Goal: Information Seeking & Learning: Check status

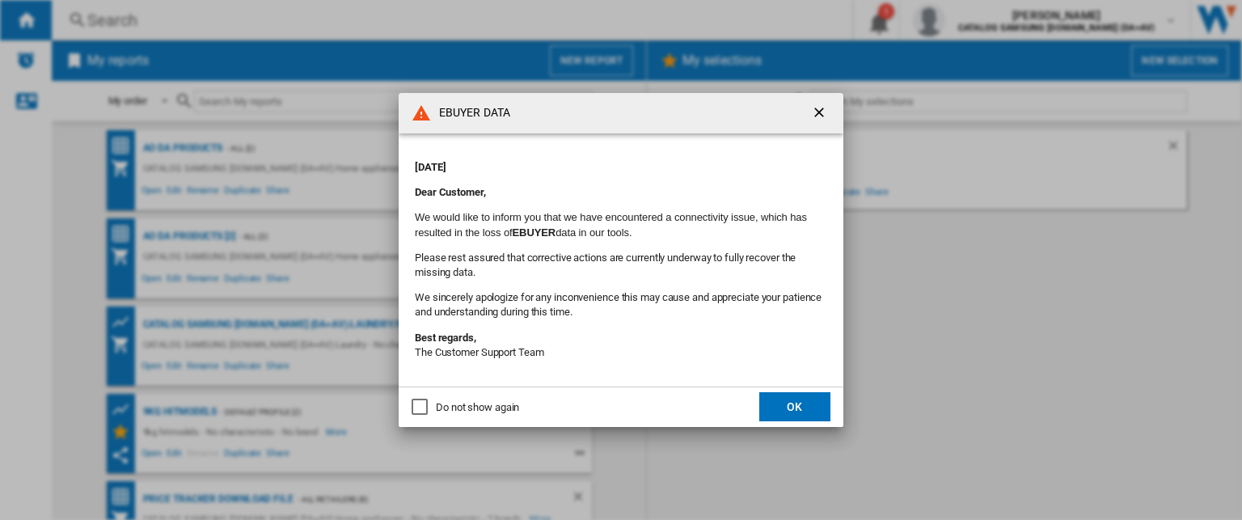
click at [782, 416] on button "OK" at bounding box center [794, 406] width 71 height 29
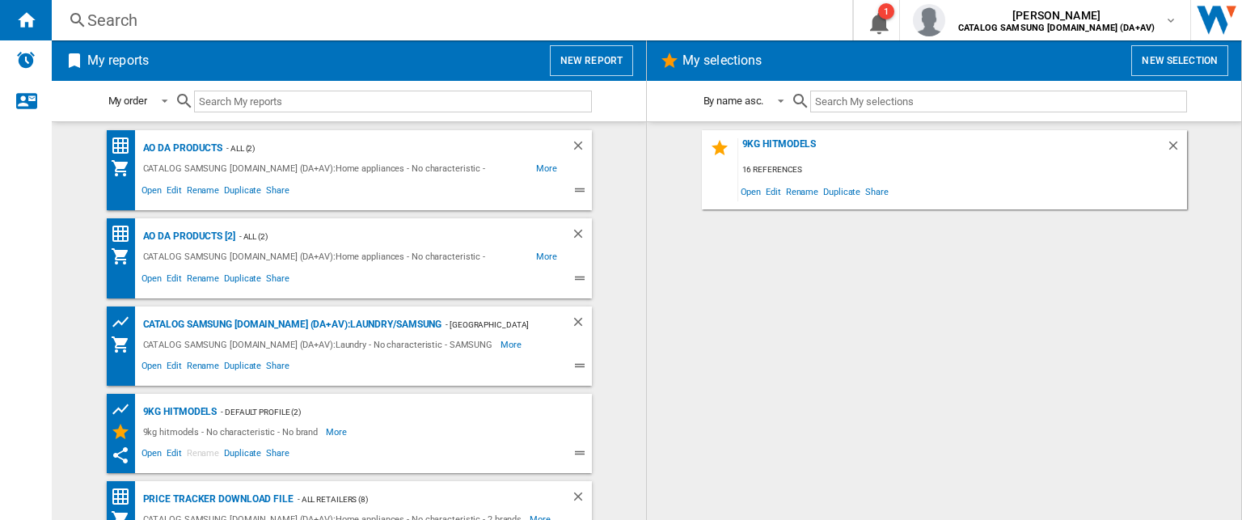
click at [302, 21] on div "Search" at bounding box center [448, 20] width 723 height 23
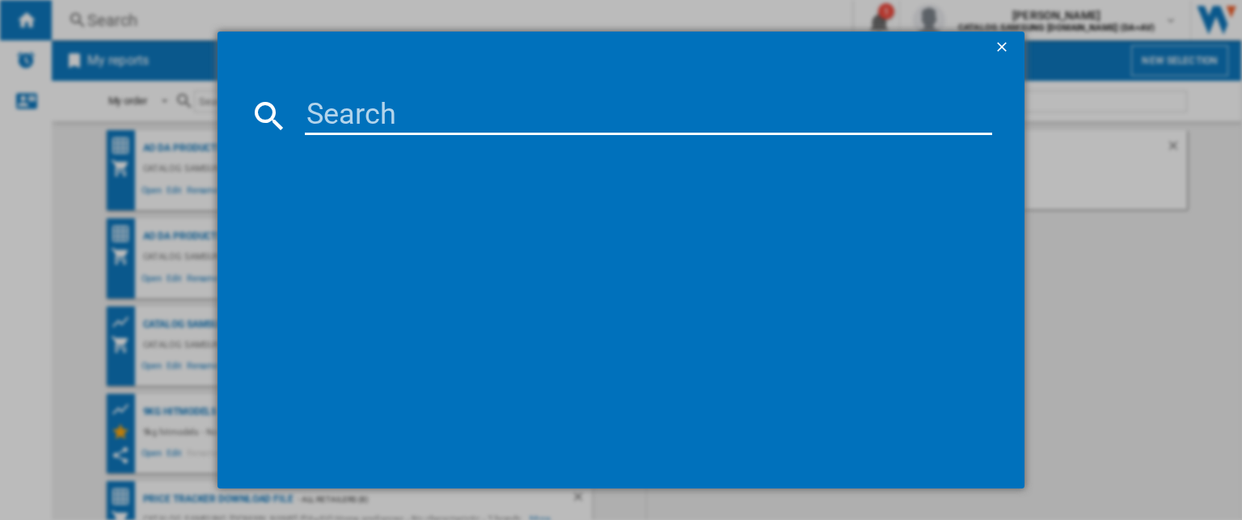
click at [433, 129] on input at bounding box center [648, 115] width 687 height 39
click at [995, 41] on ng-md-icon "getI18NText('BUTTONS.CLOSE_DIALOG')" at bounding box center [1003, 48] width 19 height 19
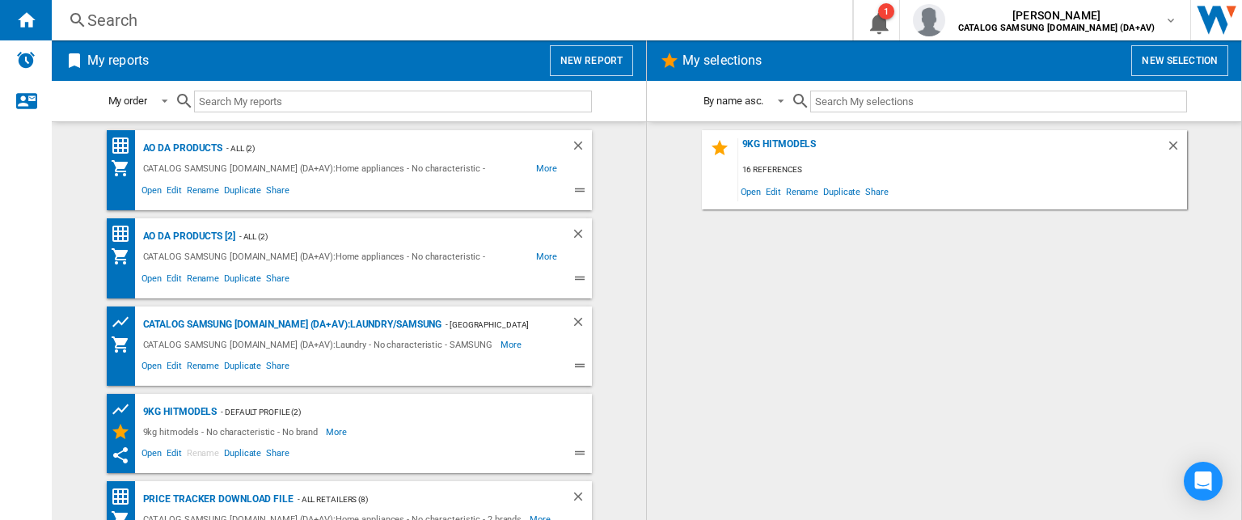
click at [213, 25] on div "Search" at bounding box center [448, 20] width 723 height 23
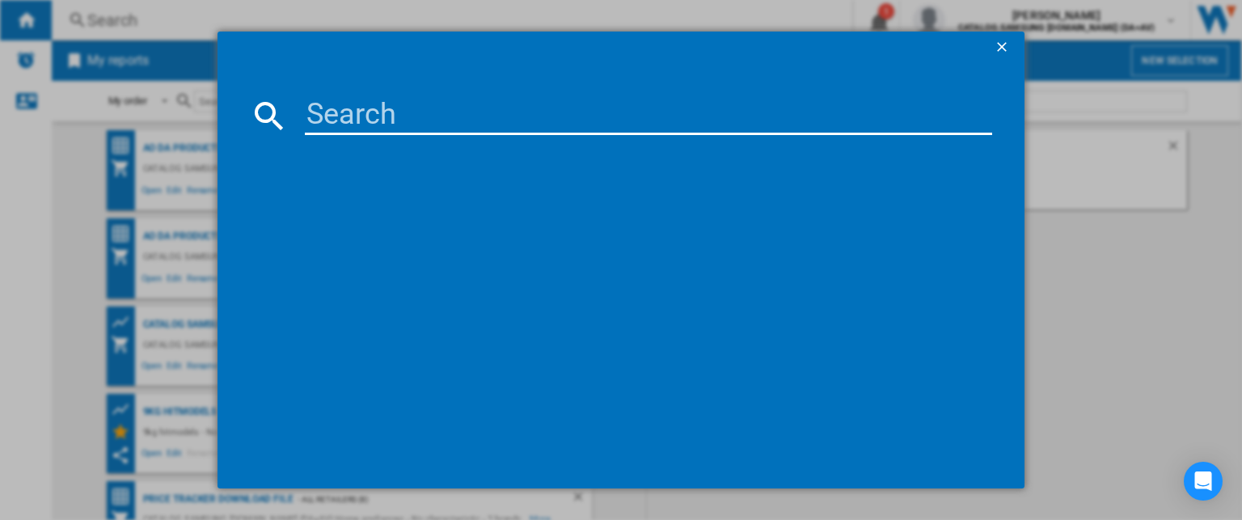
click at [401, 109] on input at bounding box center [648, 115] width 687 height 39
paste input "• MS32DG4504GGE3"
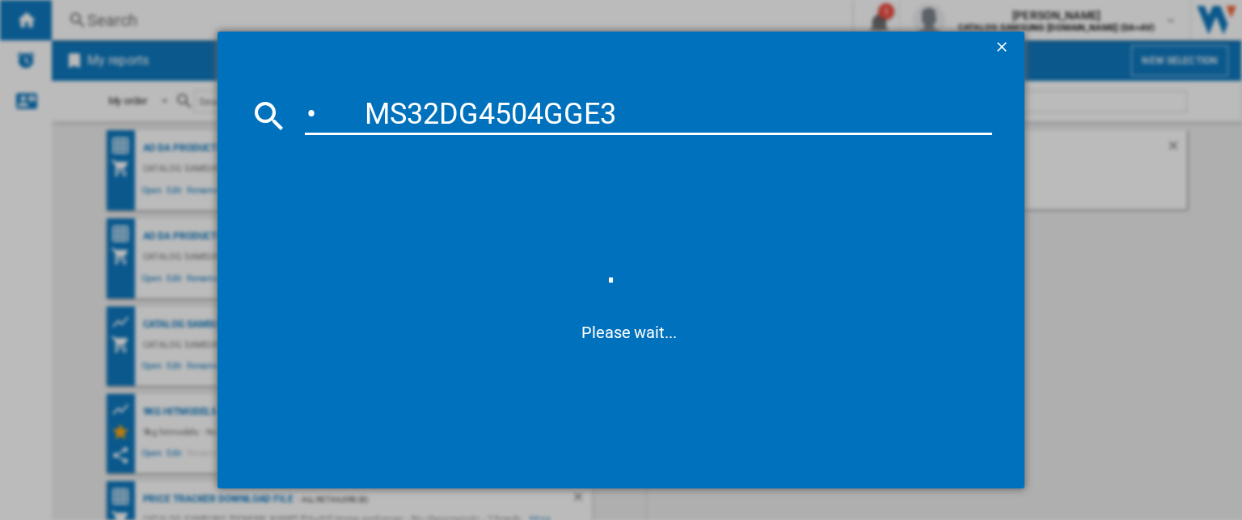
drag, startPoint x: 365, startPoint y: 120, endPoint x: 277, endPoint y: 108, distance: 89.8
click at [277, 108] on div "• MS32DG4504GGE3" at bounding box center [621, 115] width 742 height 39
type input "MS32DG4504GGE3"
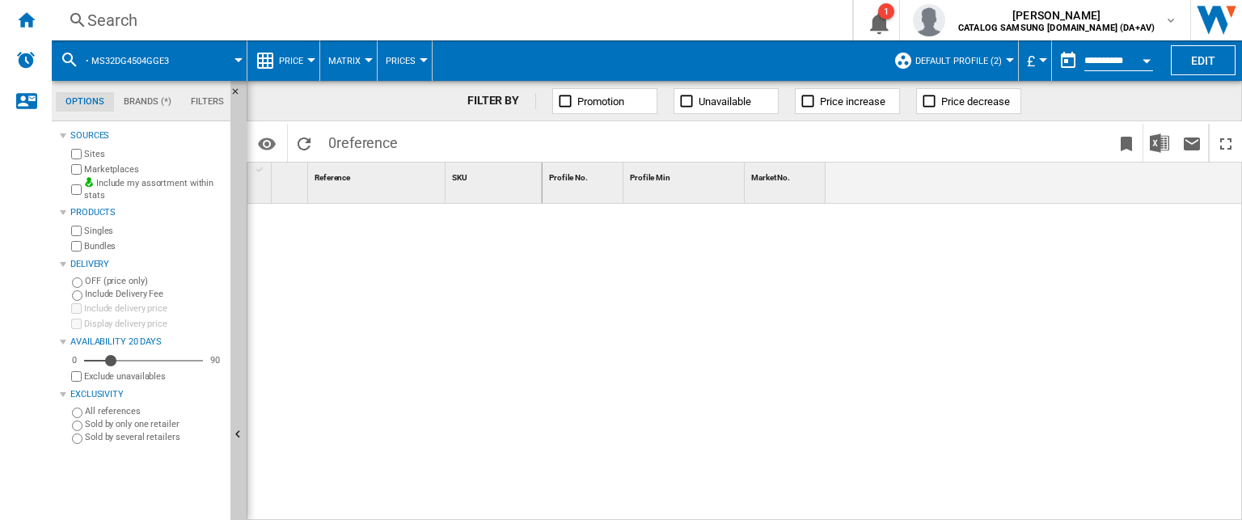
click at [982, 48] on button "Default profile (2)" at bounding box center [962, 60] width 95 height 40
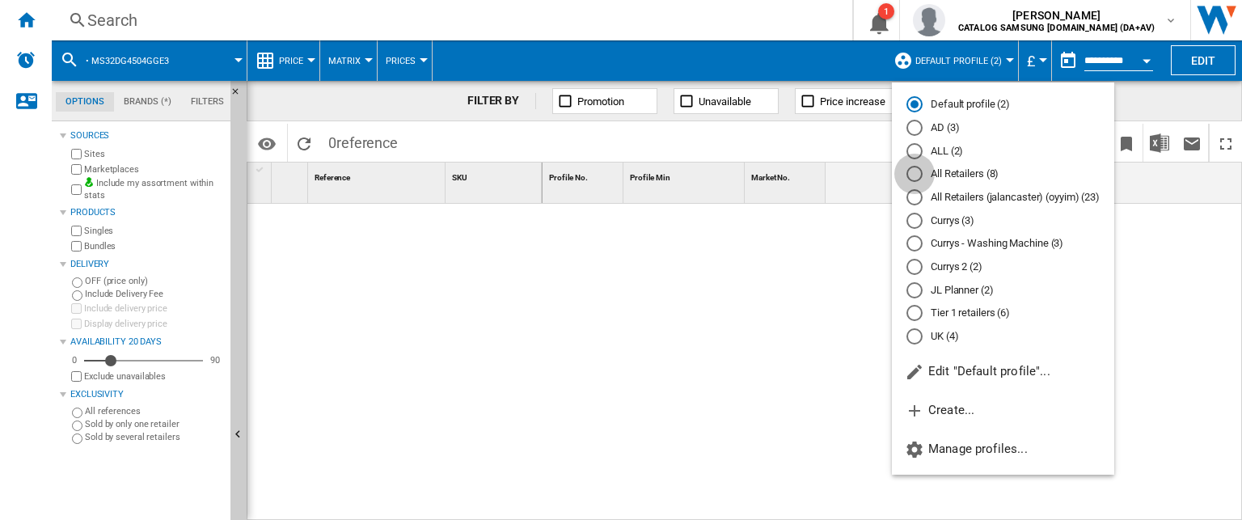
click at [915, 168] on div "All Retailers (8)" at bounding box center [914, 174] width 16 height 16
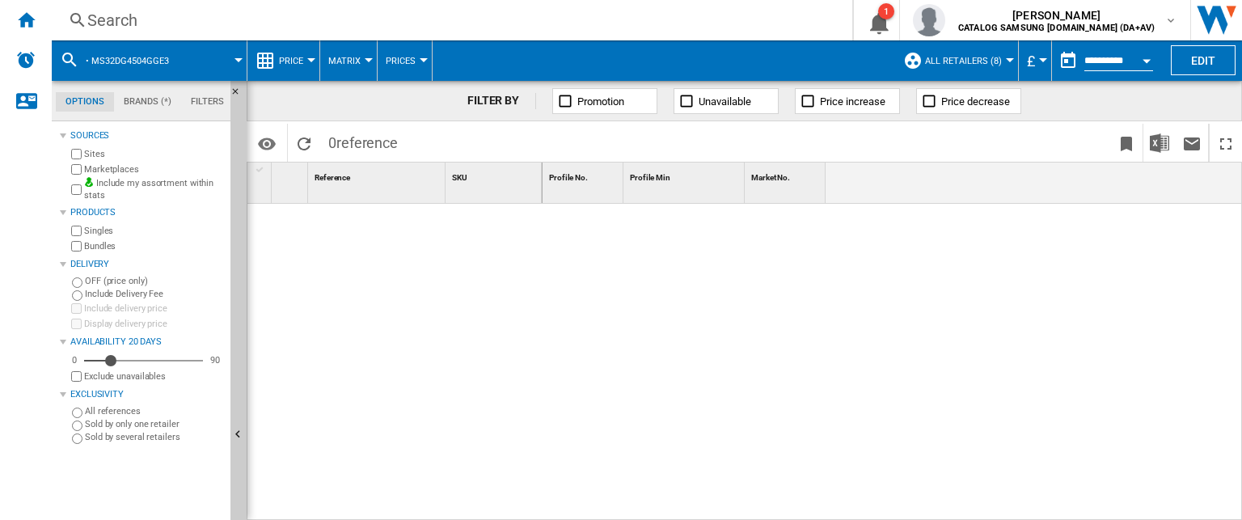
click at [153, 26] on div "Search" at bounding box center [448, 20] width 723 height 23
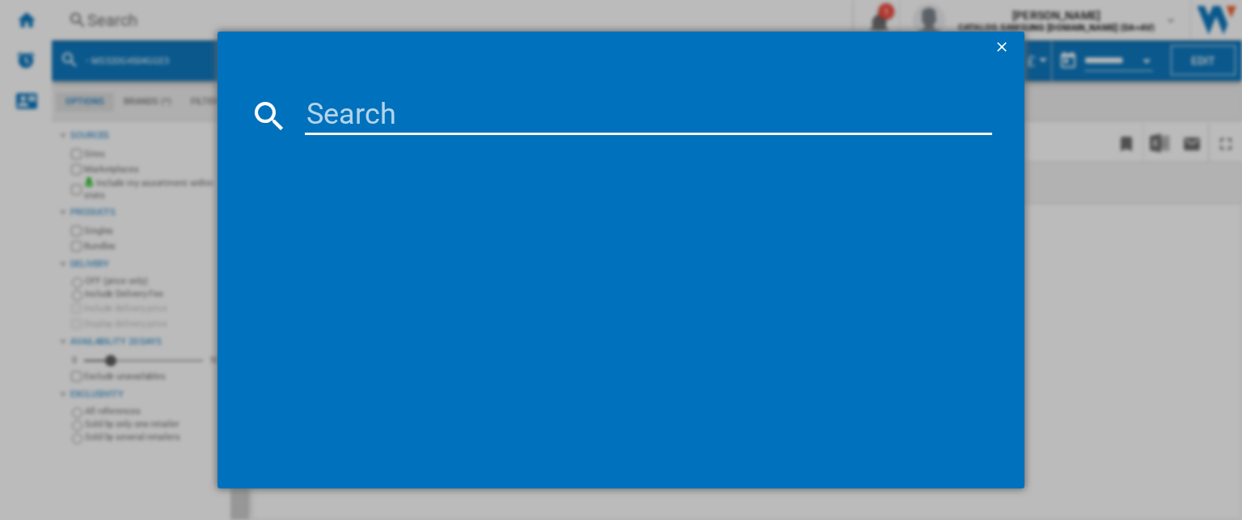
click at [340, 109] on input at bounding box center [648, 115] width 687 height 39
paste input "• MS32DG4504GGE3"
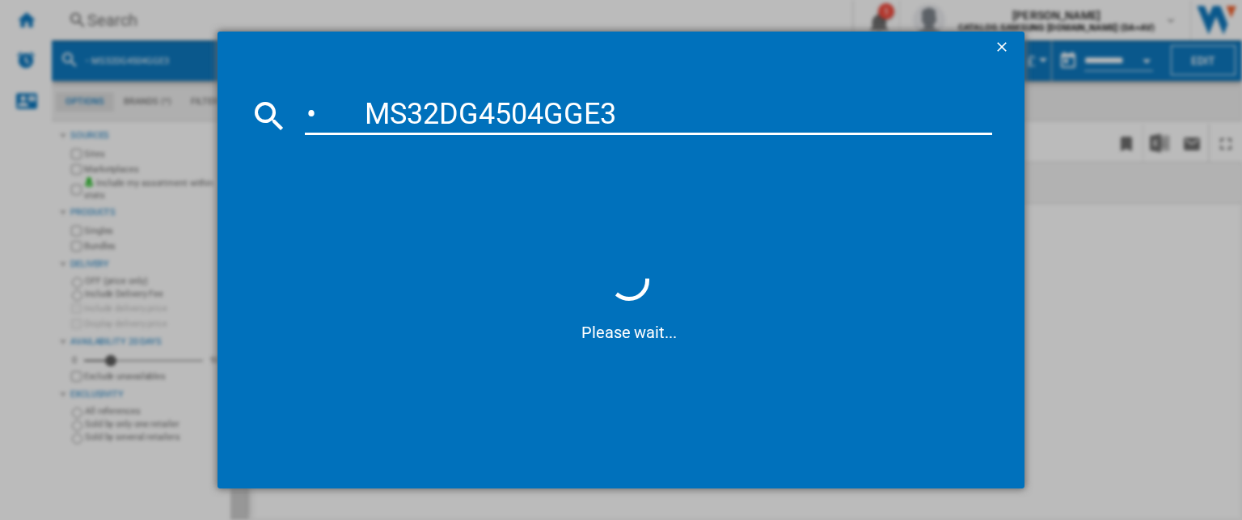
drag, startPoint x: 361, startPoint y: 116, endPoint x: 255, endPoint y: 100, distance: 106.2
click at [255, 100] on div "• MS32DG4504GGE3" at bounding box center [621, 115] width 742 height 39
type input "MS32DG4504GGE3"
click at [610, 101] on input "MS32DG4504GGE3" at bounding box center [648, 115] width 687 height 39
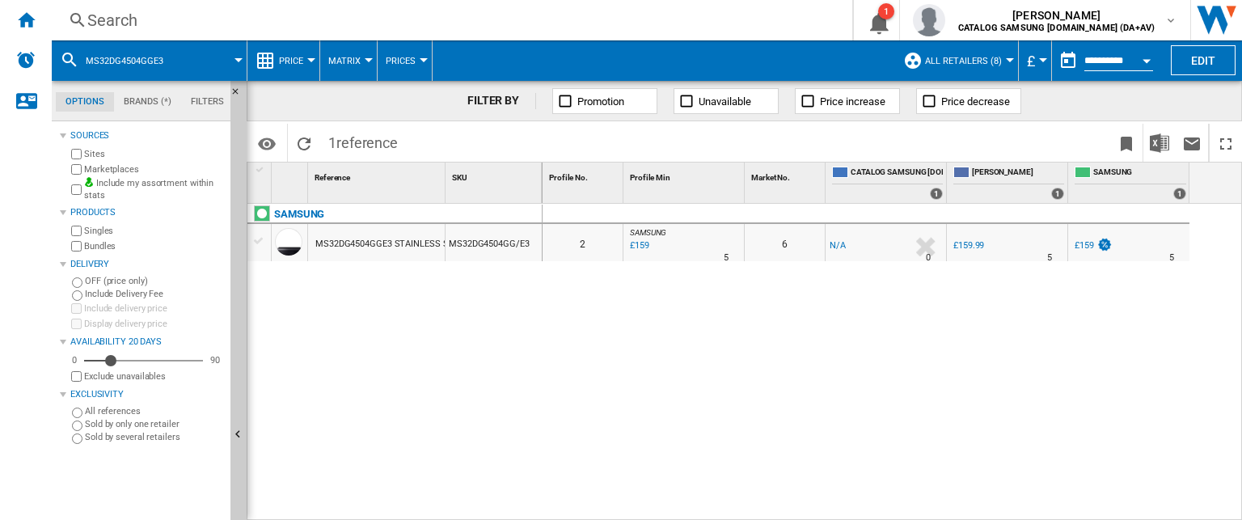
click at [364, 239] on div "MS32DG4504GGE3 STAINLESS STEEL" at bounding box center [391, 244] width 153 height 37
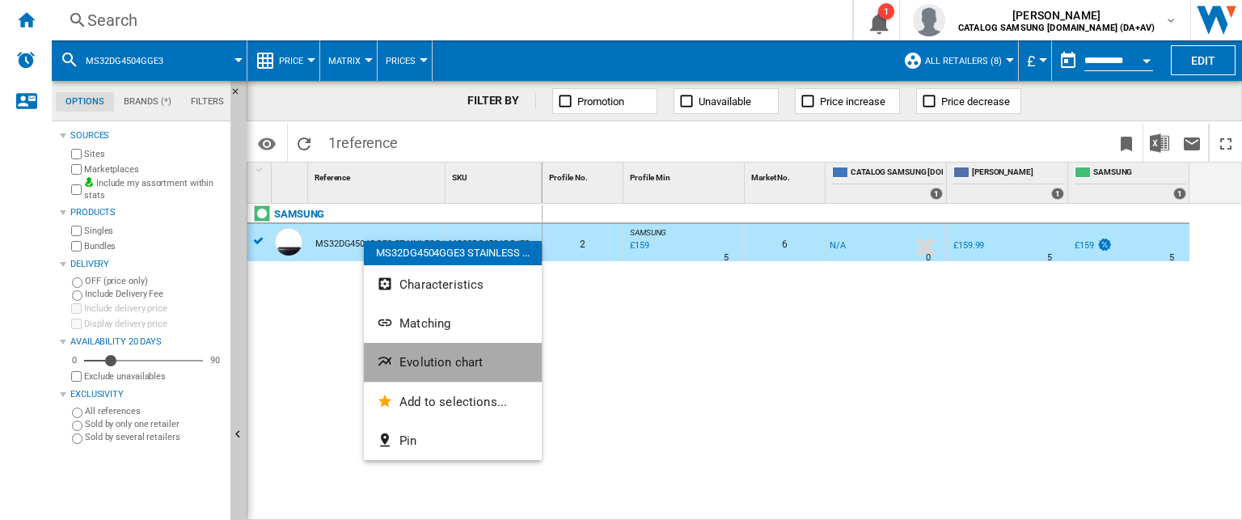
click at [436, 355] on span "Evolution chart" at bounding box center [440, 362] width 83 height 15
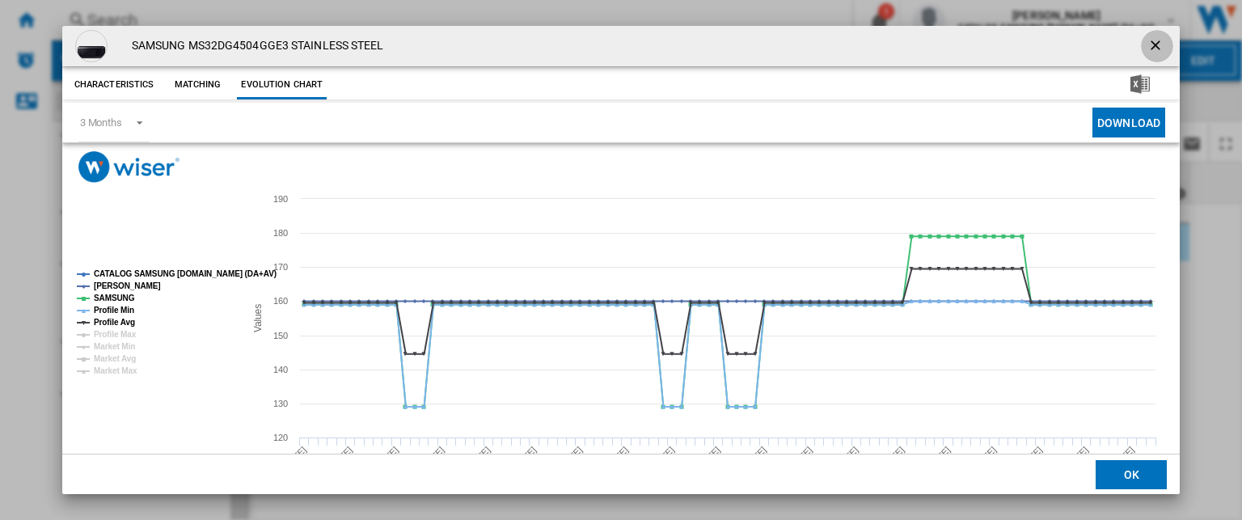
click at [1147, 44] on ng-md-icon "getI18NText('BUTTONS.CLOSE_DIALOG')" at bounding box center [1156, 46] width 19 height 19
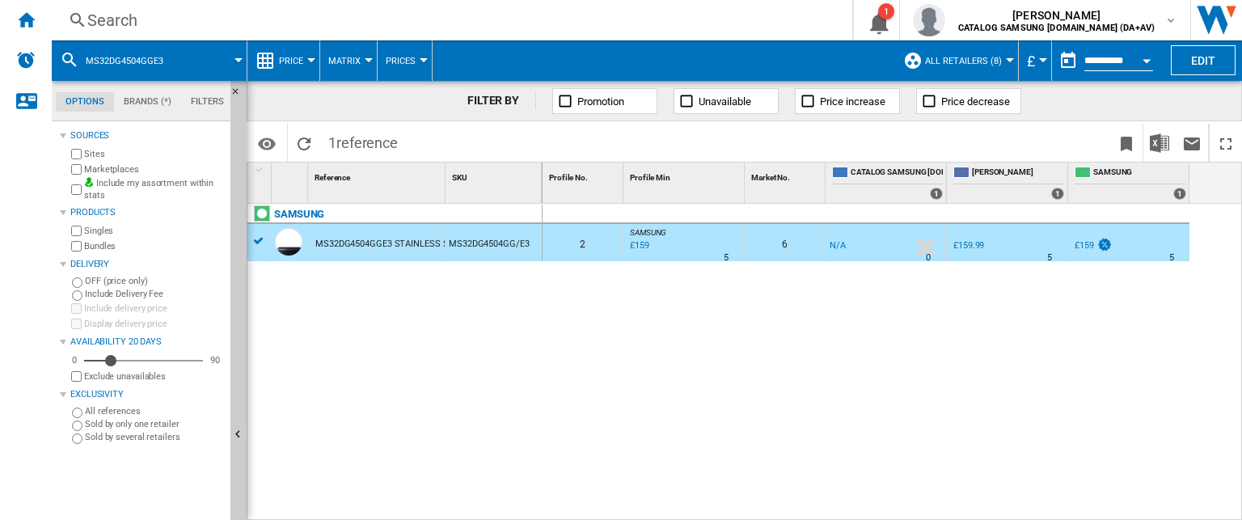
click at [158, 15] on div "Search" at bounding box center [448, 20] width 723 height 23
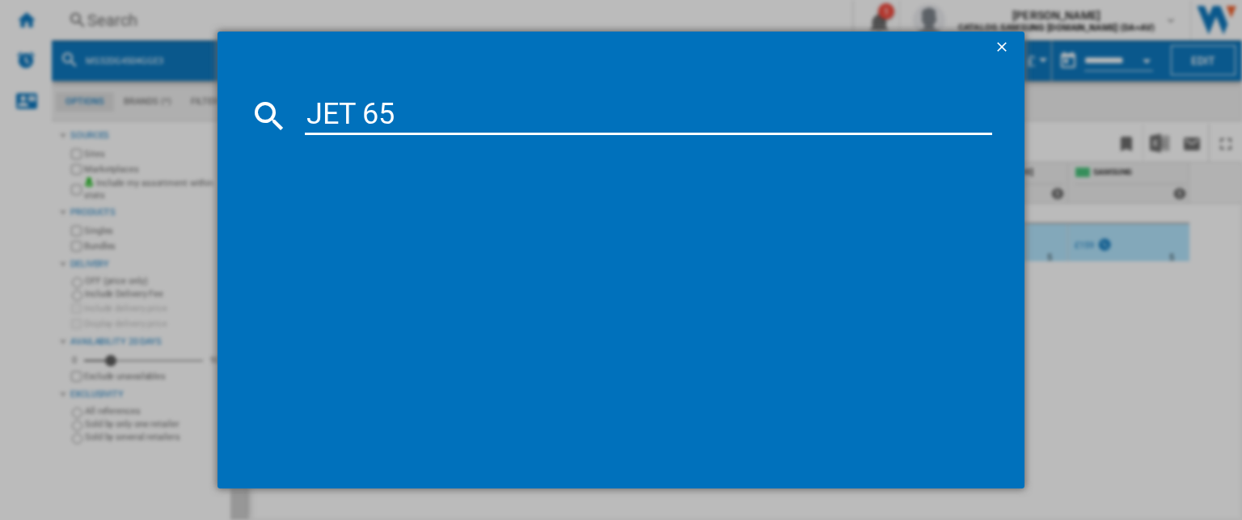
type input "JET 65"
click at [421, 115] on input "JET 65" at bounding box center [648, 115] width 687 height 39
click at [314, 112] on input "JET 65" at bounding box center [648, 115] width 687 height 39
drag, startPoint x: 335, startPoint y: 99, endPoint x: 275, endPoint y: 93, distance: 60.1
click at [272, 93] on md-dialog-content "JET 65 references (0) No results" at bounding box center [620, 276] width 807 height 425
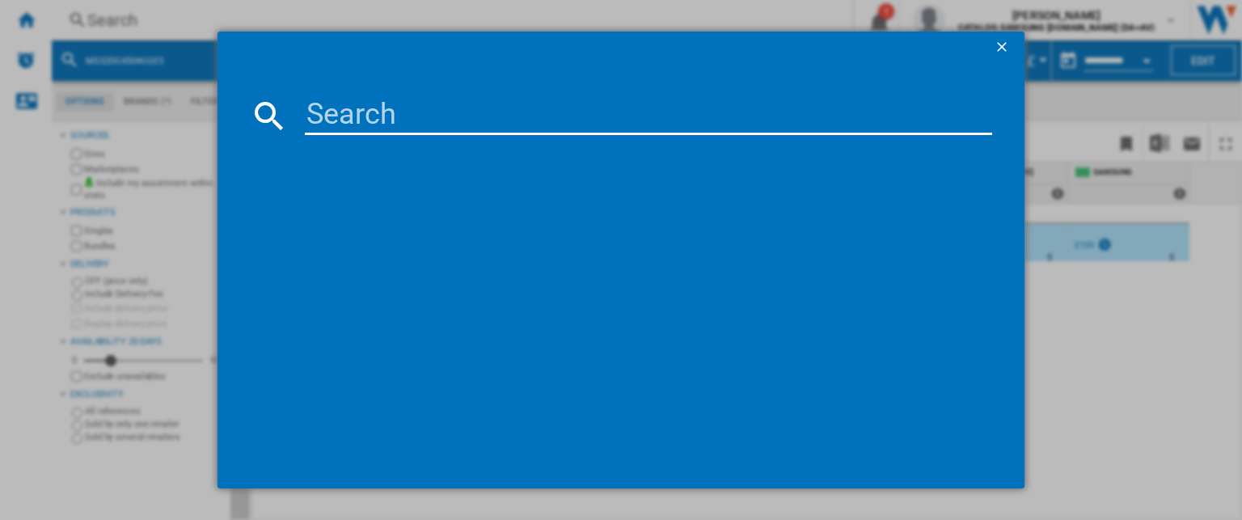
drag, startPoint x: 360, startPoint y: 115, endPoint x: 343, endPoint y: 100, distance: 22.4
click at [359, 115] on input at bounding box center [648, 115] width 687 height 39
paste input "VS15A60AGR5/EU"
type input "VS15A60AGR5/EU"
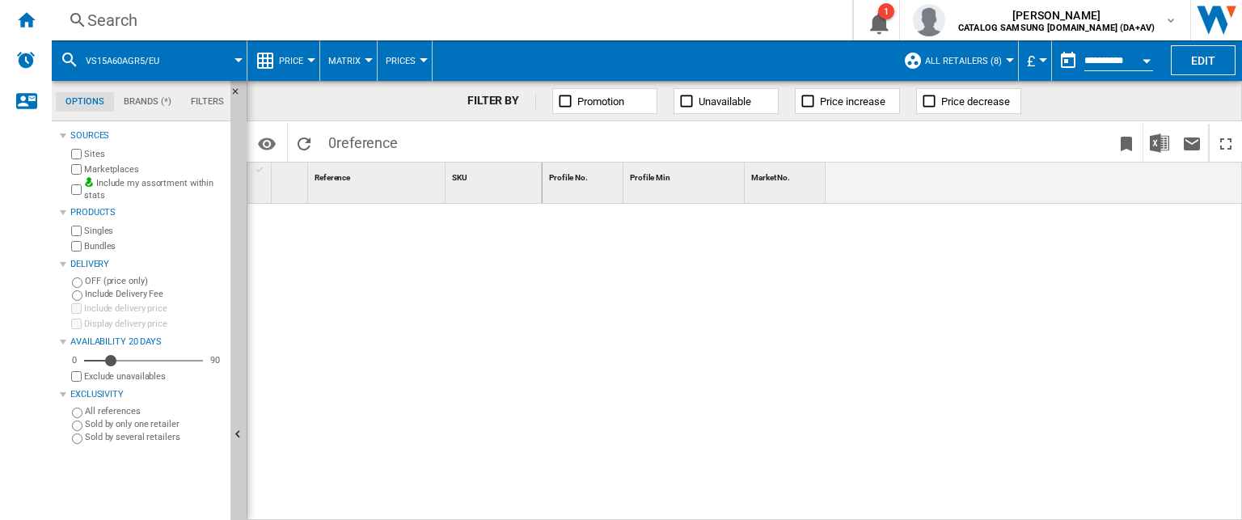
click at [122, 13] on div "Search" at bounding box center [448, 20] width 723 height 23
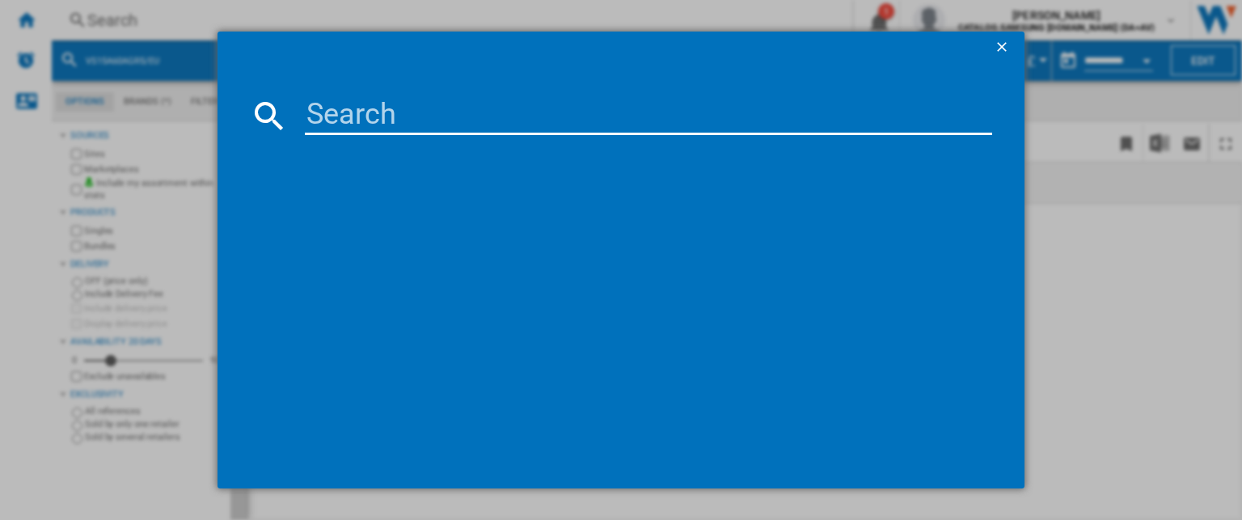
drag, startPoint x: 332, startPoint y: 114, endPoint x: 282, endPoint y: 106, distance: 50.8
click at [282, 106] on md-icon at bounding box center [269, 115] width 39 height 39
click at [308, 109] on input at bounding box center [648, 115] width 687 height 39
paste input "VS15A60AGR5/EU"
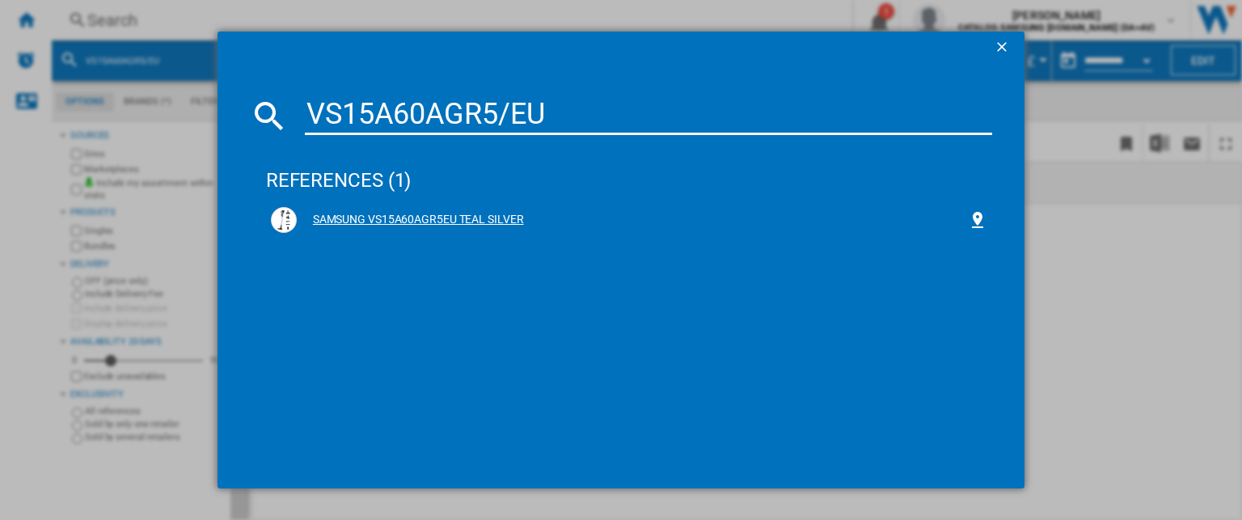
type input "VS15A60AGR5/EU"
click at [403, 218] on div "SAMSUNG VS15A60AGR5EU TEAL SILVER" at bounding box center [632, 220] width 671 height 16
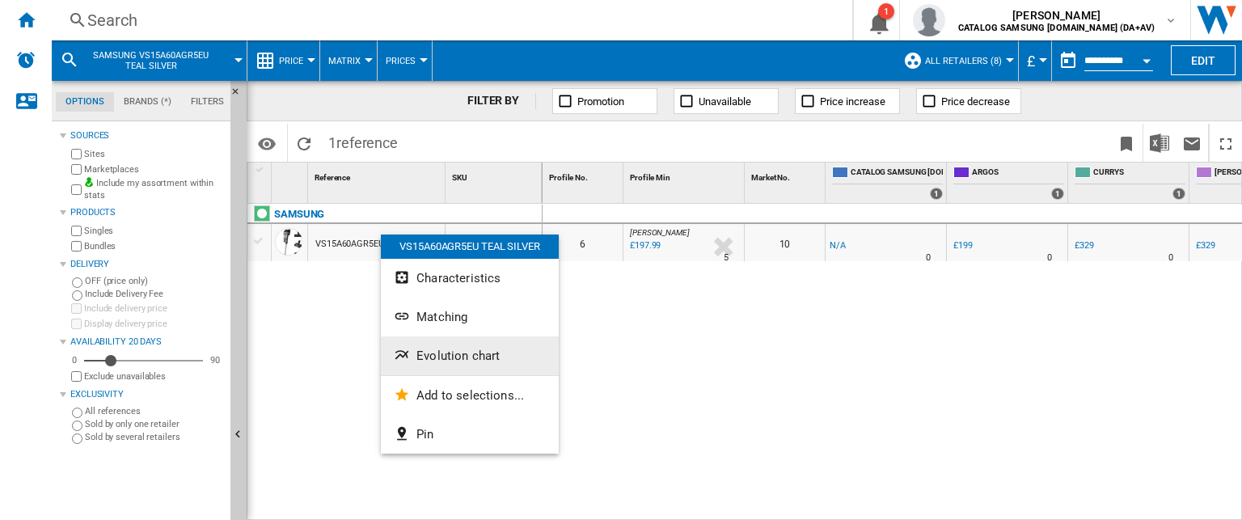
click at [468, 348] on span "Evolution chart" at bounding box center [457, 355] width 83 height 15
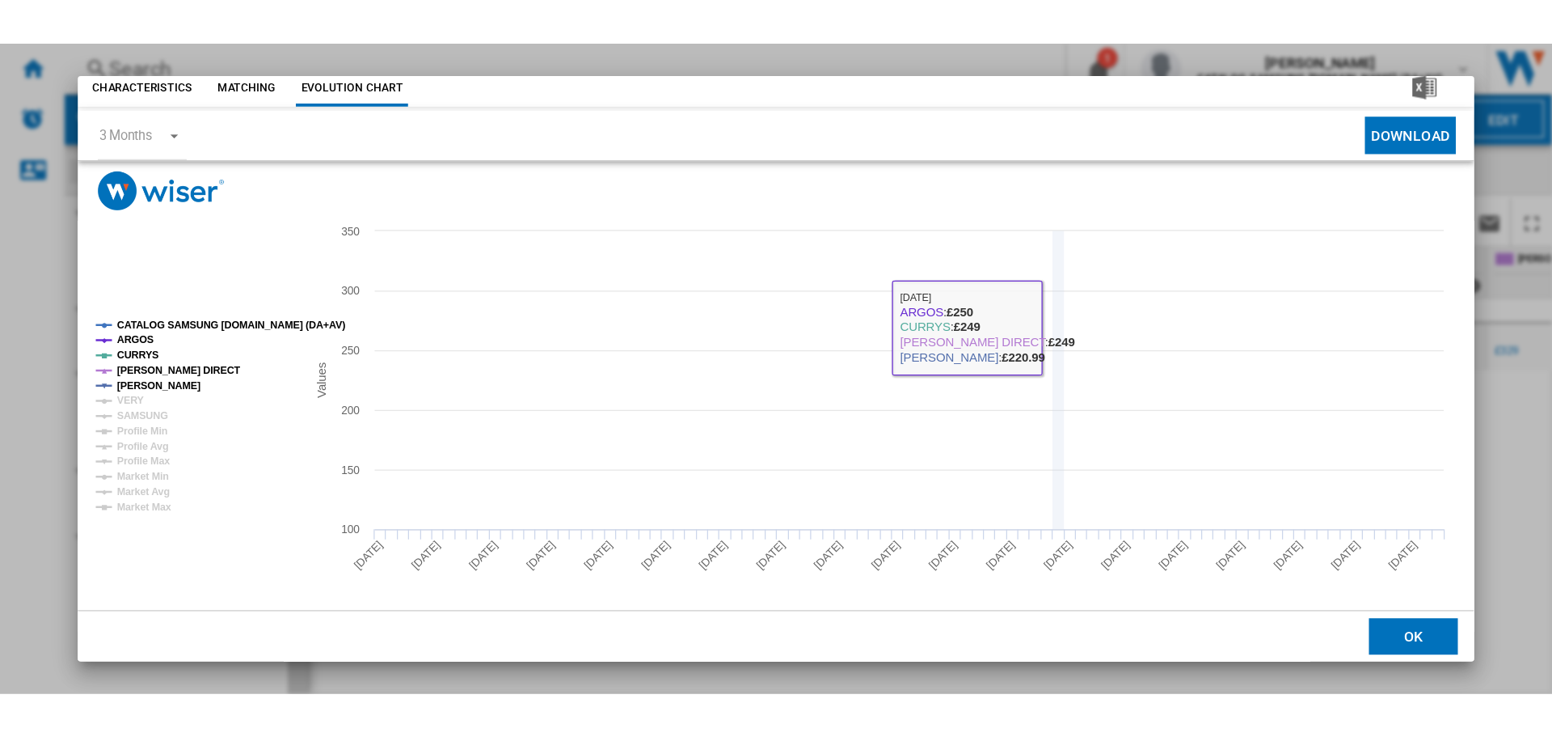
scroll to position [52, 0]
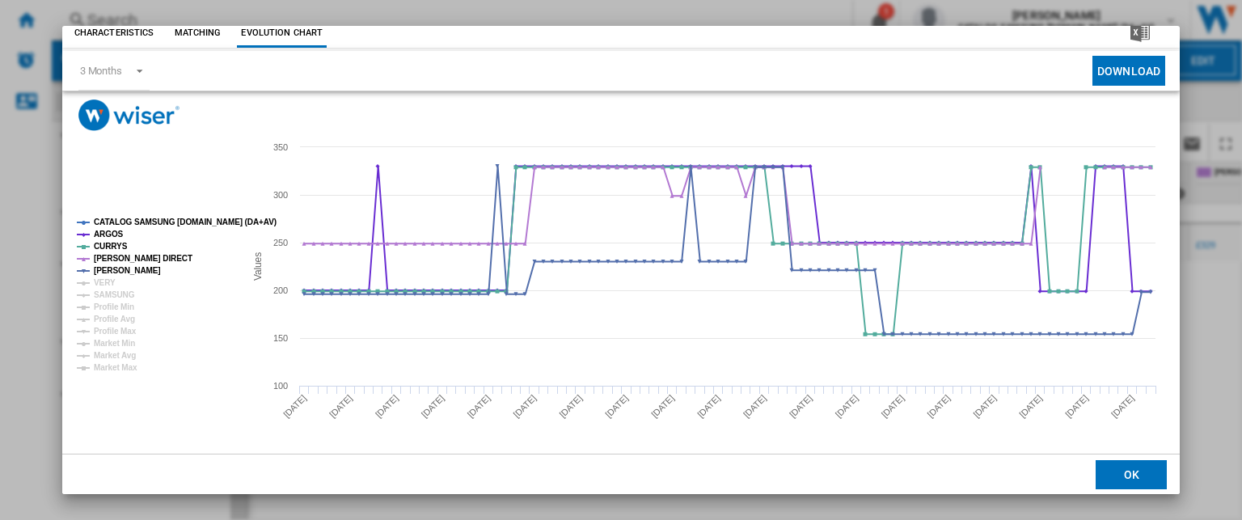
click at [1118, 467] on button "OK" at bounding box center [1131, 473] width 71 height 29
